Goal: Task Accomplishment & Management: Use online tool/utility

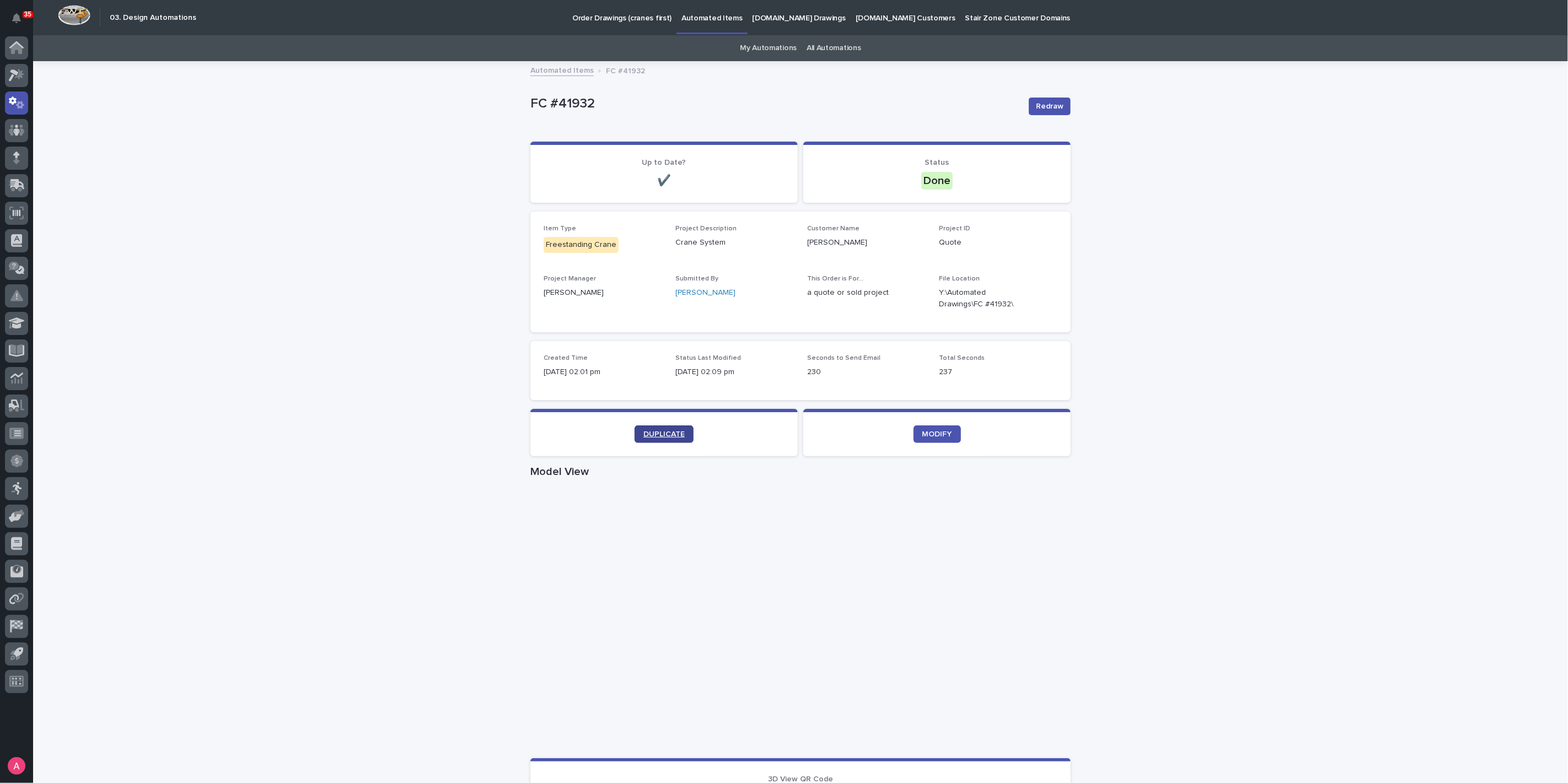
click at [670, 431] on span "DUPLICATE" at bounding box center [664, 434] width 41 height 8
